Goal: Task Accomplishment & Management: Manage account settings

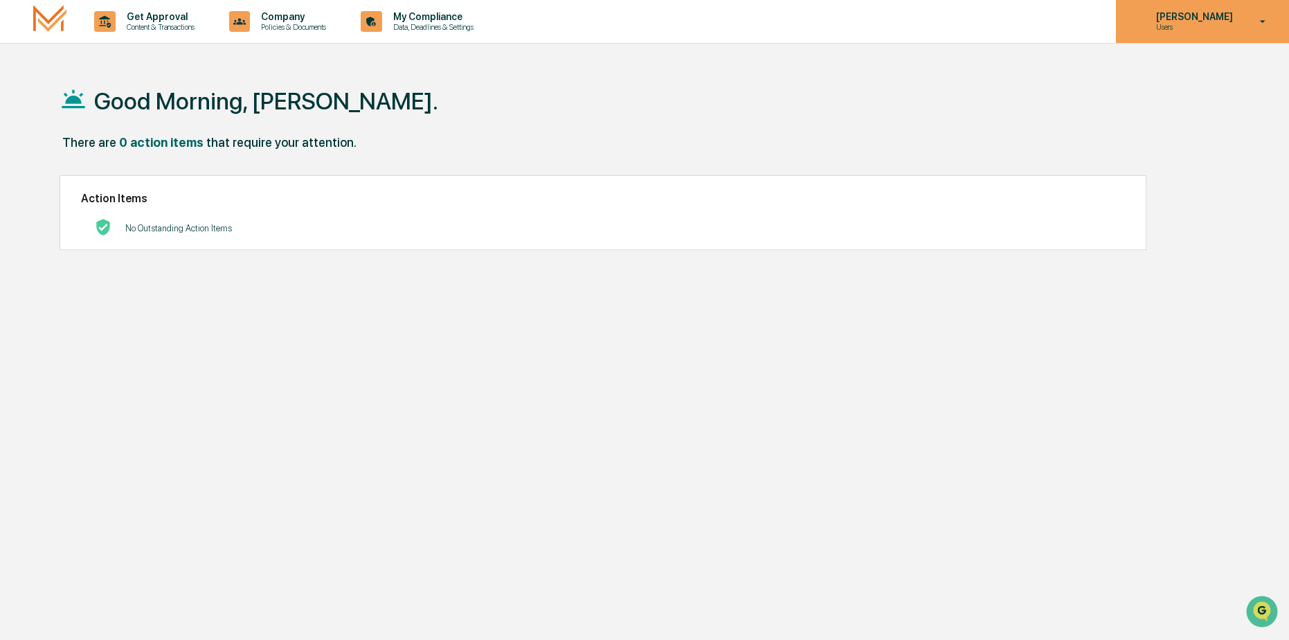
click at [1206, 18] on p "[PERSON_NAME]" at bounding box center [1192, 16] width 95 height 11
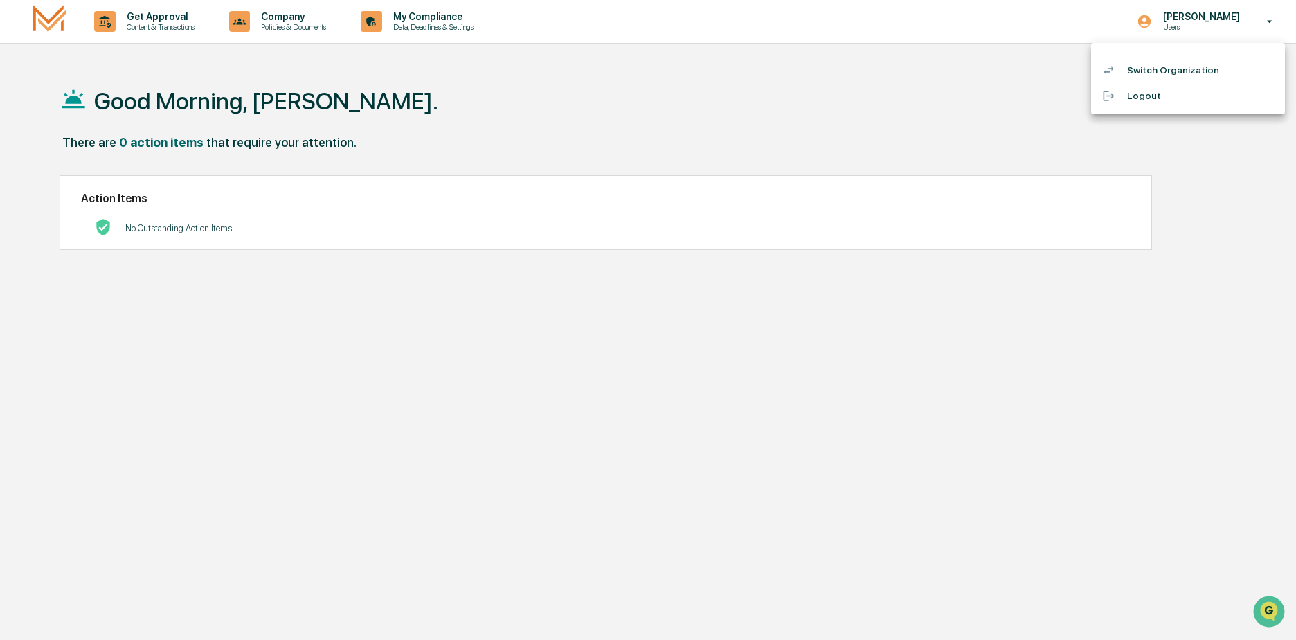
click at [1147, 94] on li "Logout" at bounding box center [1188, 96] width 194 height 26
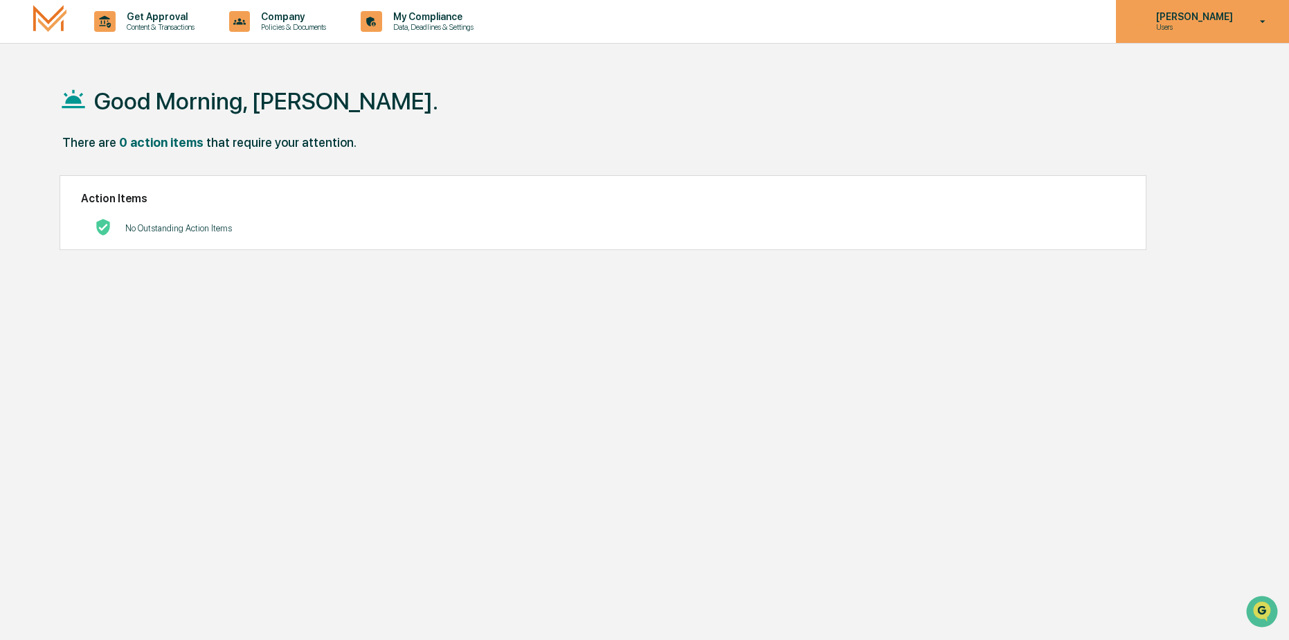
click at [1190, 21] on p "[PERSON_NAME]" at bounding box center [1192, 16] width 95 height 11
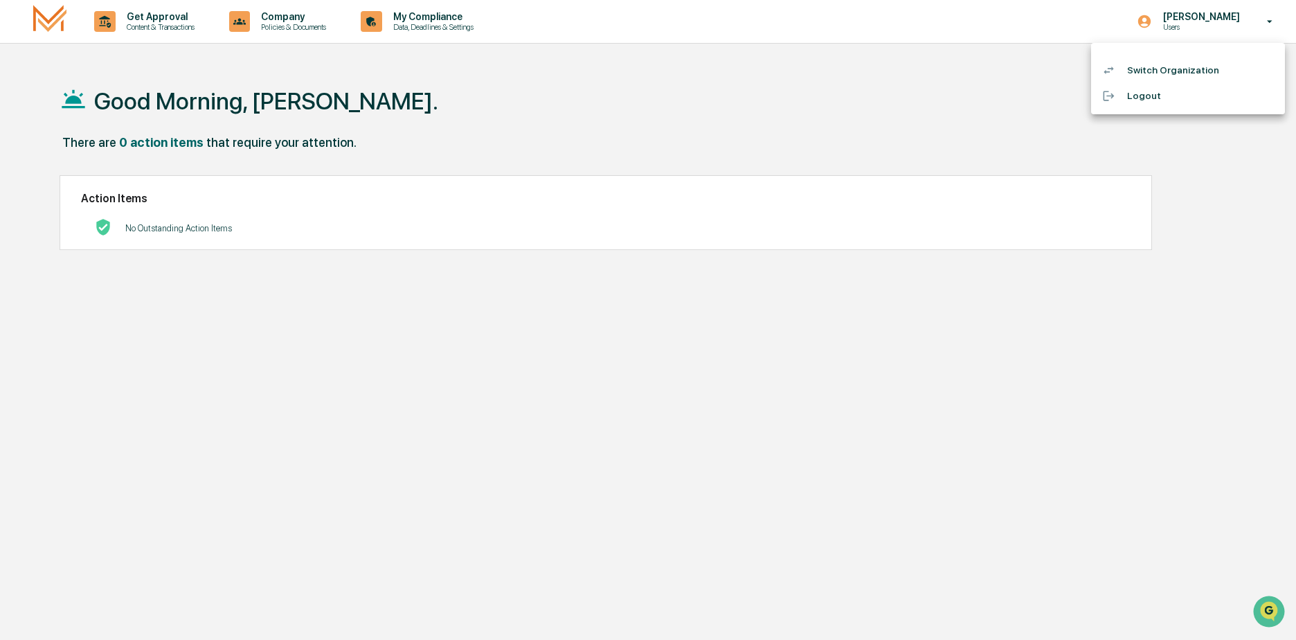
click at [1148, 98] on li "Logout" at bounding box center [1188, 96] width 194 height 26
